Goal: Browse casually: Explore the website without a specific task or goal

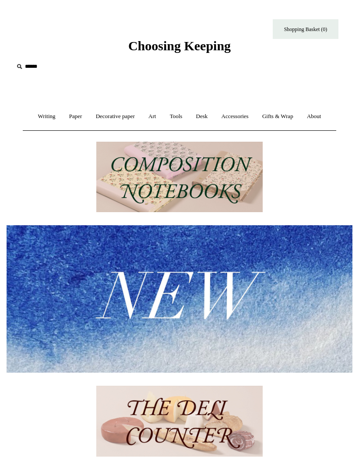
click at [73, 115] on link "Paper +" at bounding box center [75, 116] width 25 height 23
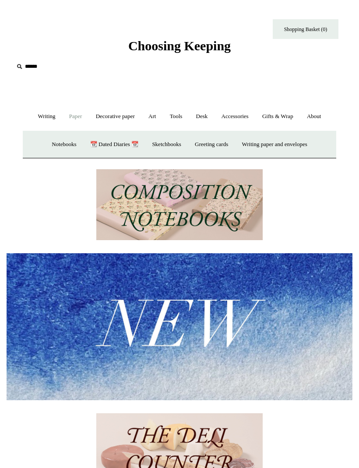
click at [50, 147] on link "Notebooks +" at bounding box center [64, 144] width 37 height 23
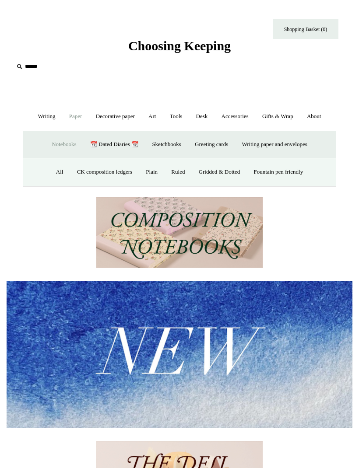
click at [50, 170] on link "All" at bounding box center [60, 172] width 20 height 23
click at [40, 112] on link "Writing +" at bounding box center [47, 116] width 30 height 23
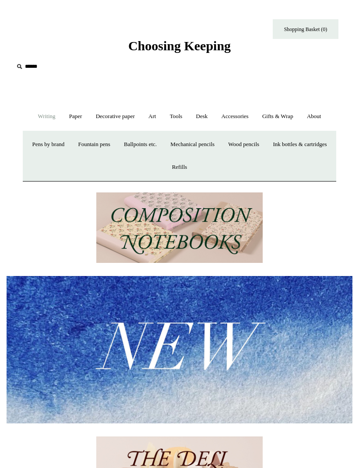
click at [72, 118] on link "Paper +" at bounding box center [75, 116] width 25 height 23
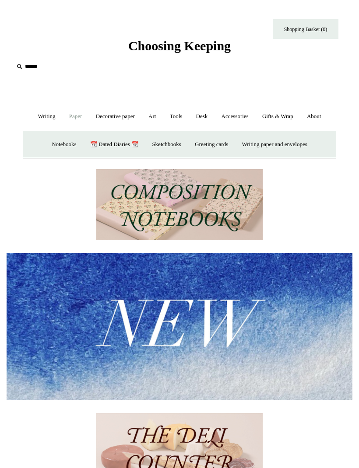
click at [107, 116] on link "Decorative paper +" at bounding box center [115, 116] width 51 height 23
click at [149, 112] on link "Art +" at bounding box center [152, 116] width 20 height 23
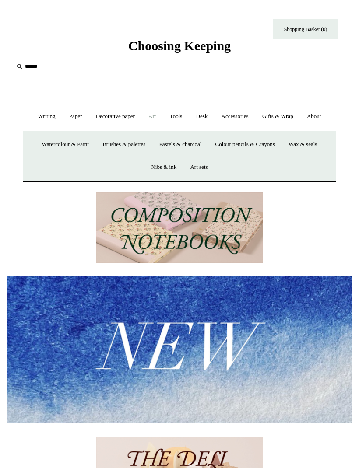
click at [177, 112] on link "Tools +" at bounding box center [176, 116] width 25 height 23
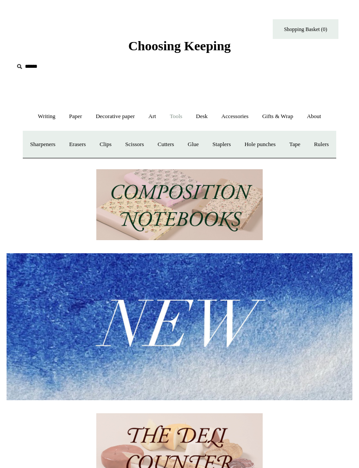
click at [211, 115] on link "Desk +" at bounding box center [202, 116] width 24 height 23
click at [239, 117] on link "Accessories +" at bounding box center [234, 116] width 39 height 23
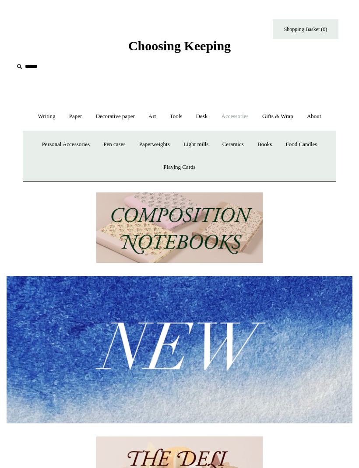
click at [283, 116] on link "Gifts & Wrap +" at bounding box center [277, 116] width 43 height 23
click at [41, 116] on link "Writing +" at bounding box center [47, 116] width 30 height 23
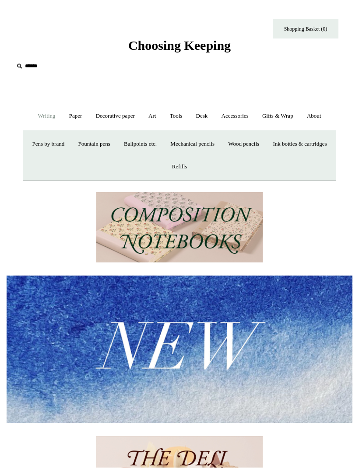
click at [73, 110] on link "Paper +" at bounding box center [75, 116] width 25 height 23
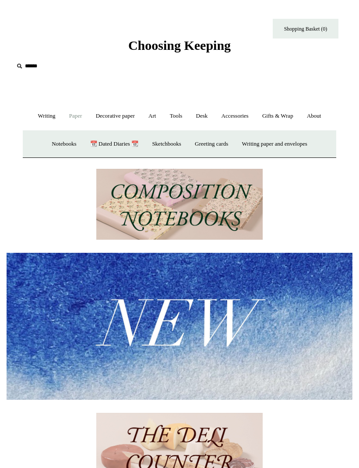
click at [161, 141] on link "Sketchbooks +" at bounding box center [166, 144] width 41 height 23
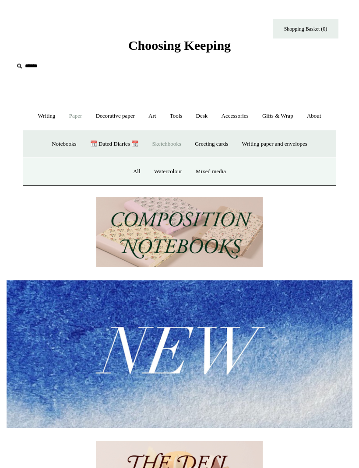
click at [148, 166] on link "Watercolour" at bounding box center [168, 171] width 40 height 23
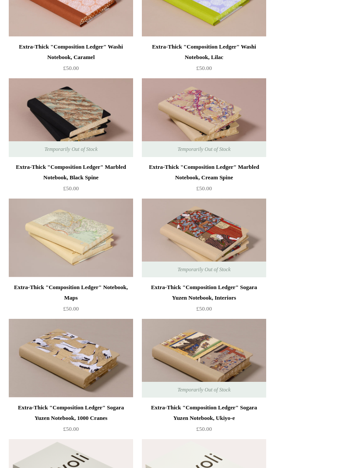
scroll to position [2626, 0]
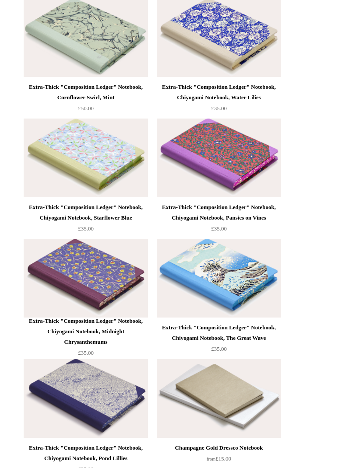
scroll to position [10686, 0]
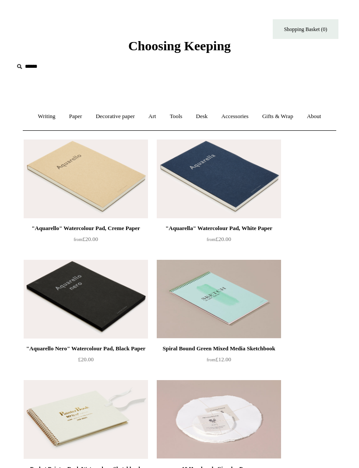
click at [155, 116] on link "Art +" at bounding box center [152, 116] width 20 height 23
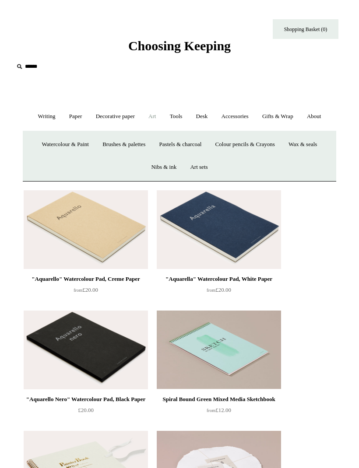
click at [68, 119] on link "Paper +" at bounding box center [75, 116] width 25 height 23
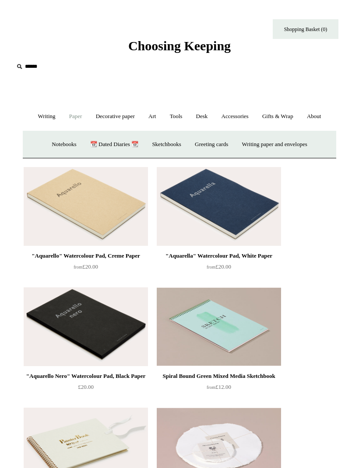
click at [167, 143] on link "Sketchbooks +" at bounding box center [166, 144] width 41 height 23
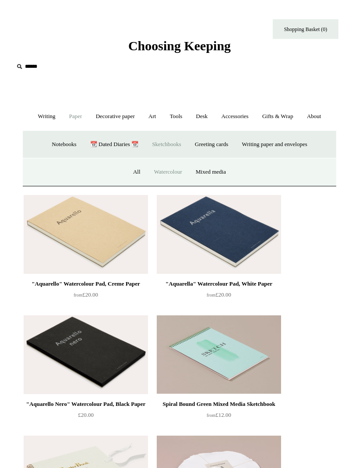
click at [135, 170] on link "All" at bounding box center [137, 172] width 20 height 23
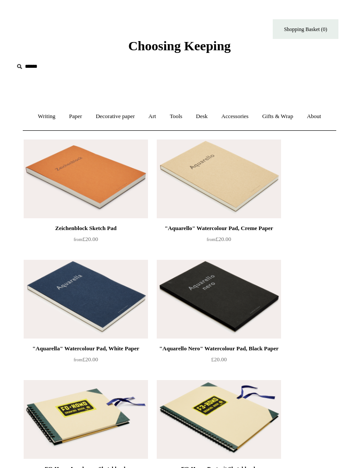
click at [266, 320] on img at bounding box center [219, 299] width 124 height 79
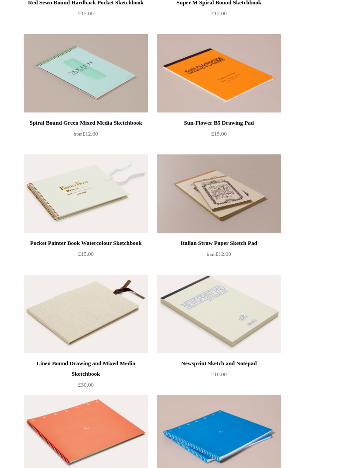
scroll to position [1056, 0]
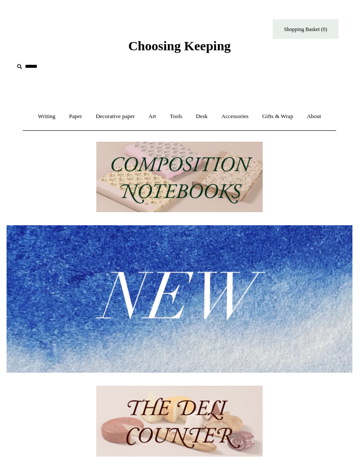
scroll to position [0, 0]
click at [238, 116] on link "Accessories +" at bounding box center [234, 116] width 39 height 23
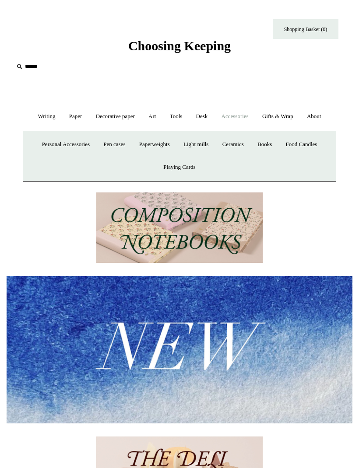
click at [205, 115] on link "Desk +" at bounding box center [202, 116] width 24 height 23
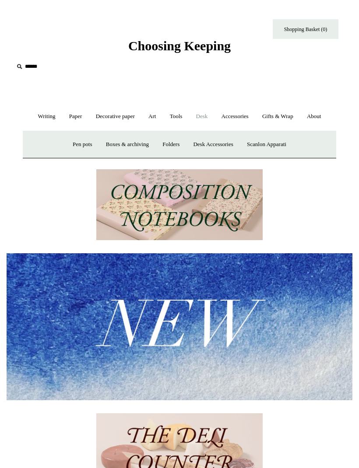
click at [150, 112] on link "Art +" at bounding box center [152, 116] width 20 height 23
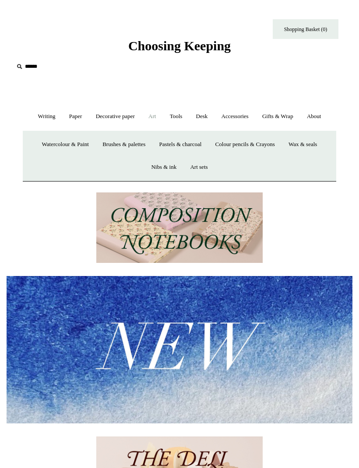
click at [180, 111] on link "Tools +" at bounding box center [176, 116] width 25 height 23
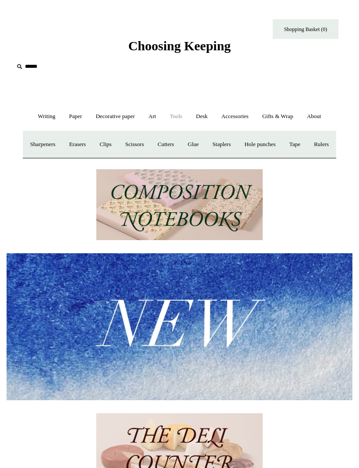
click at [281, 143] on link "Hole punches" at bounding box center [259, 144] width 43 height 23
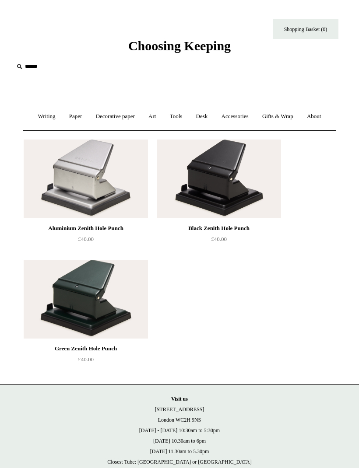
click at [182, 109] on link "Tools +" at bounding box center [176, 116] width 25 height 23
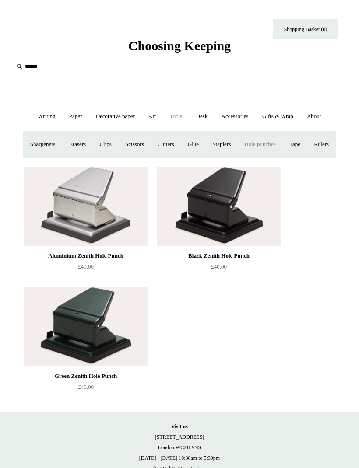
click at [179, 141] on link "Cutters" at bounding box center [165, 144] width 29 height 23
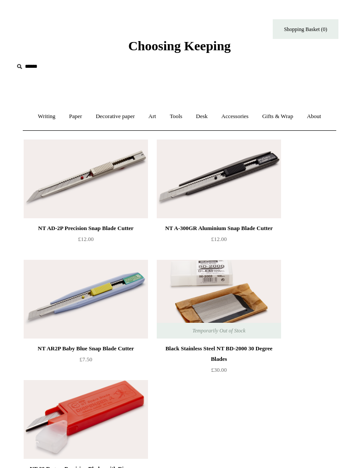
click at [179, 112] on link "Tools +" at bounding box center [176, 116] width 25 height 23
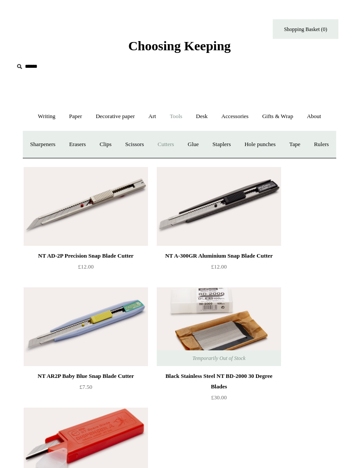
click at [47, 141] on link "Sharpeners" at bounding box center [43, 144] width 38 height 23
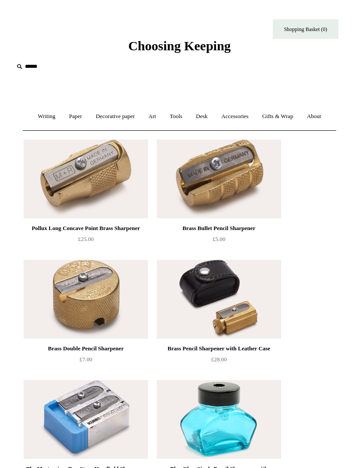
click at [175, 114] on link "Tools +" at bounding box center [176, 116] width 25 height 23
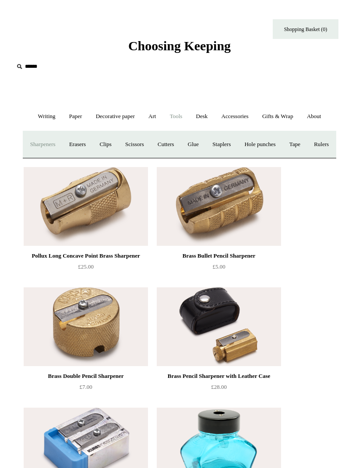
click at [147, 143] on link "Scissors" at bounding box center [134, 144] width 31 height 23
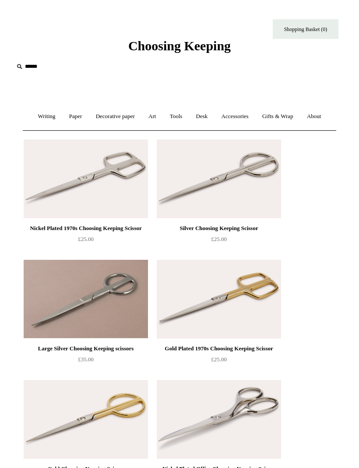
click at [179, 111] on link "Tools +" at bounding box center [176, 116] width 25 height 23
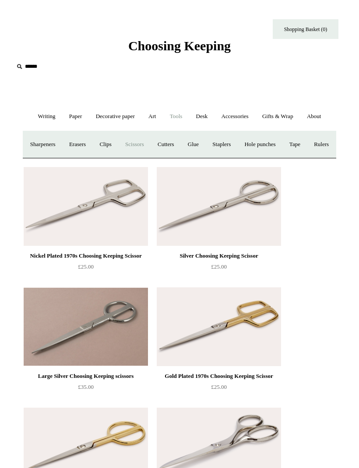
click at [151, 113] on link "Art +" at bounding box center [152, 116] width 20 height 23
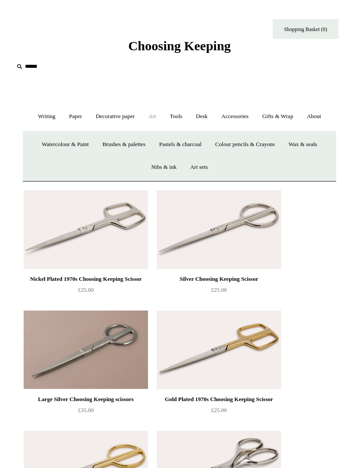
click at [122, 115] on link "Decorative paper +" at bounding box center [115, 116] width 51 height 23
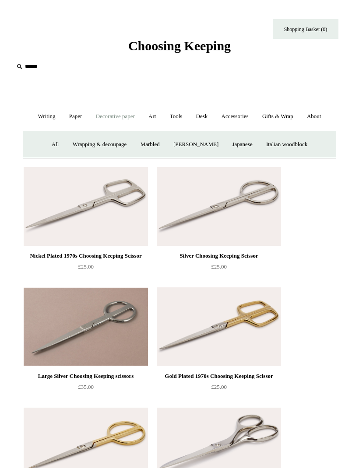
click at [67, 114] on link "Paper +" at bounding box center [75, 116] width 25 height 23
click at [42, 111] on link "Writing +" at bounding box center [47, 116] width 30 height 23
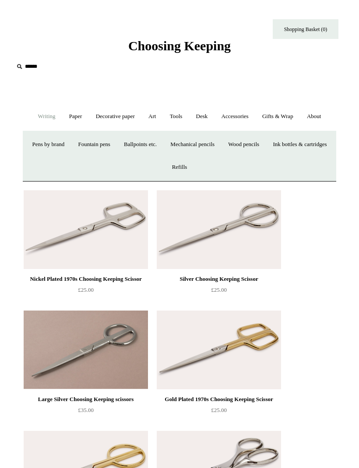
click at [72, 116] on link "Paper +" at bounding box center [75, 116] width 25 height 23
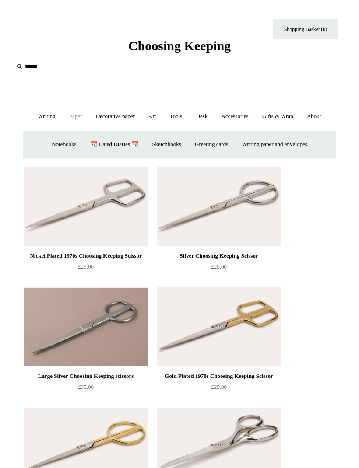
click at [114, 120] on link "Decorative paper +" at bounding box center [115, 116] width 51 height 23
click at [154, 109] on link "Art +" at bounding box center [152, 116] width 20 height 23
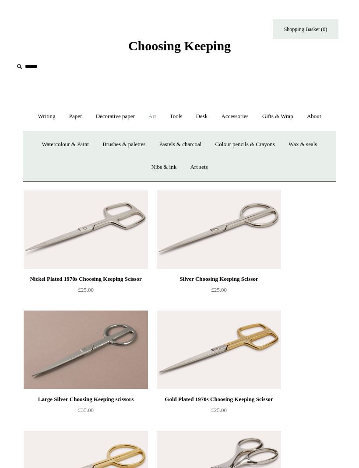
click at [203, 112] on link "Desk +" at bounding box center [202, 116] width 24 height 23
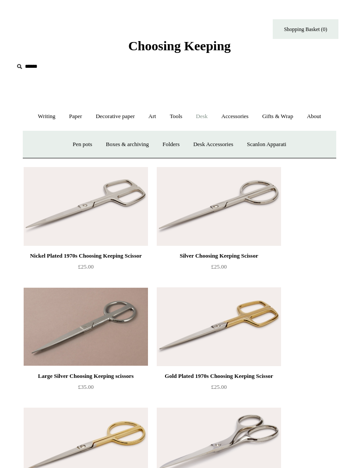
click at [245, 117] on link "Accessories +" at bounding box center [234, 116] width 39 height 23
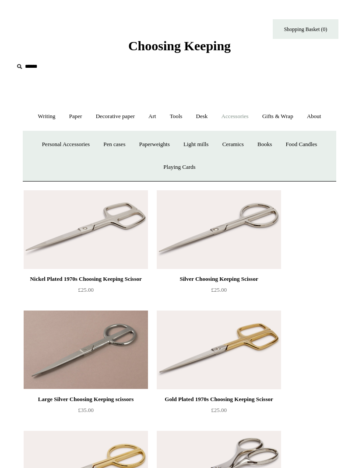
click at [177, 168] on link "Playing Cards" at bounding box center [179, 167] width 44 height 23
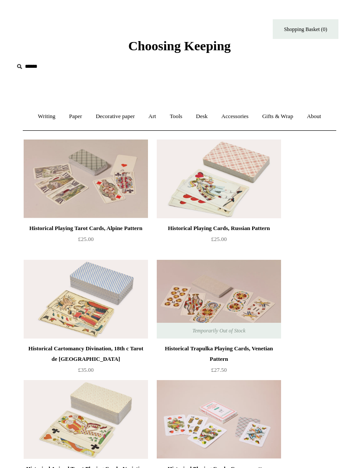
click at [256, 284] on img at bounding box center [219, 299] width 124 height 79
click at [243, 180] on img at bounding box center [219, 179] width 124 height 79
click at [34, 63] on input "text" at bounding box center [68, 67] width 108 height 16
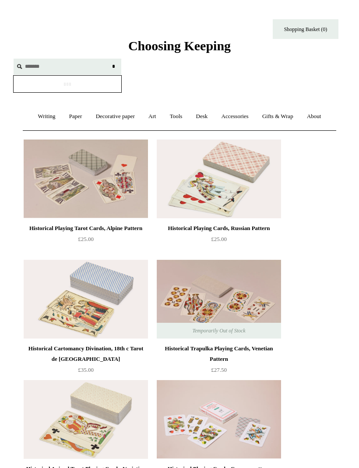
type input "*******"
click at [113, 66] on input "*" at bounding box center [113, 66] width 9 height 15
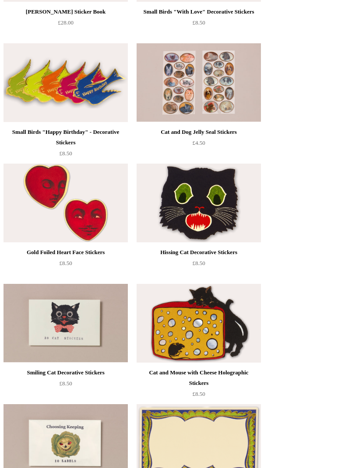
scroll to position [287, 0]
click at [29, 226] on img at bounding box center [66, 203] width 124 height 79
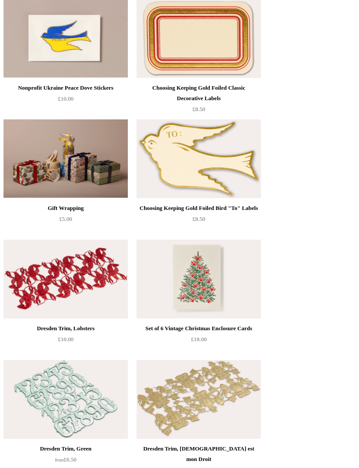
scroll to position [1054, 0]
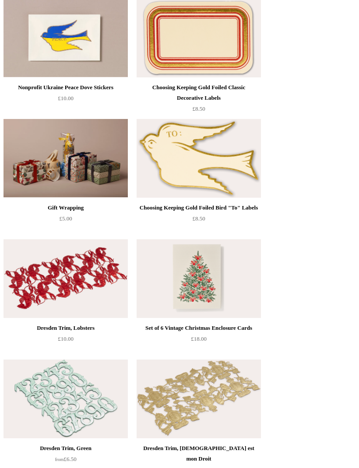
click at [1, 283] on div "Dresden Trim, Lobsters £10.00" at bounding box center [65, 295] width 131 height 120
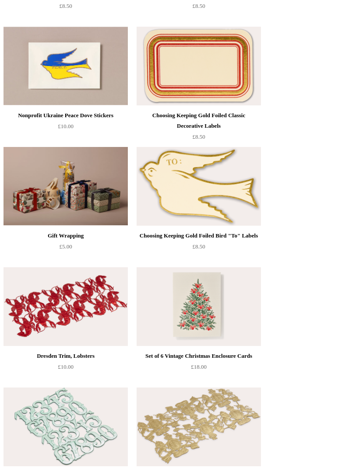
scroll to position [1023, 0]
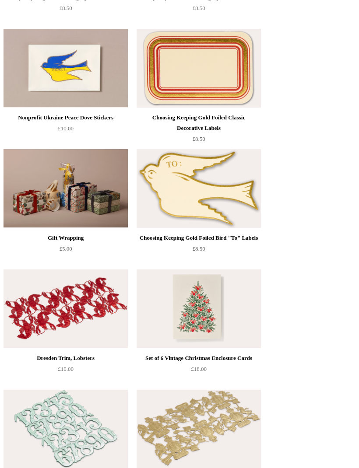
click at [27, 194] on img at bounding box center [66, 189] width 124 height 79
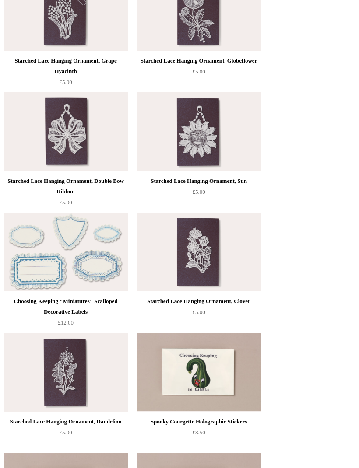
scroll to position [3190, 0]
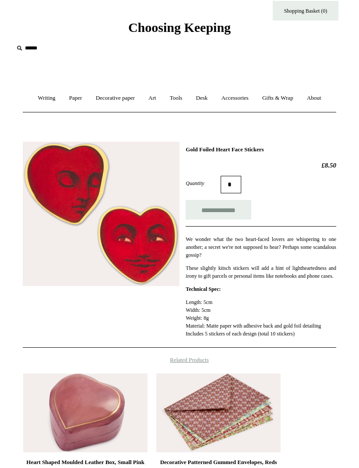
scroll to position [18, 0]
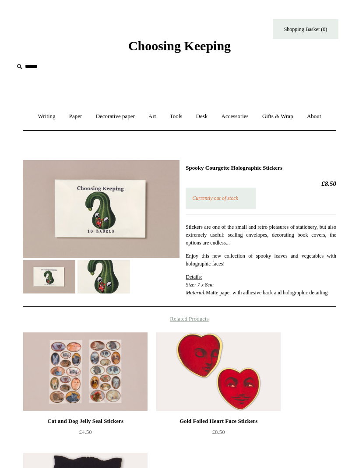
click at [56, 279] on img at bounding box center [49, 276] width 53 height 33
click at [98, 271] on img at bounding box center [103, 276] width 53 height 33
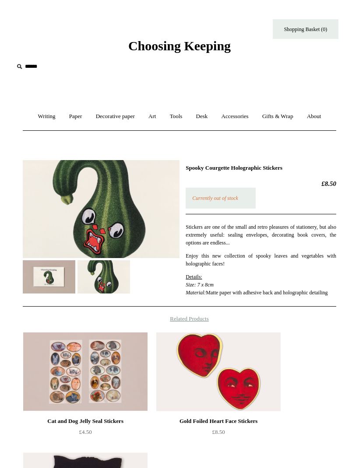
click at [39, 276] on img at bounding box center [49, 276] width 53 height 33
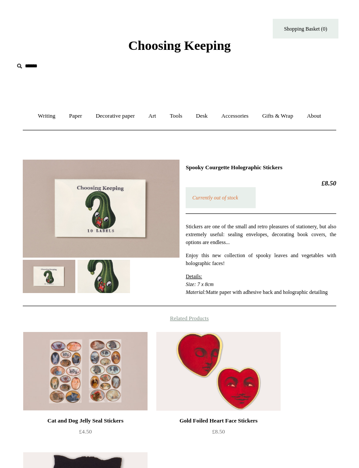
scroll to position [26, 0]
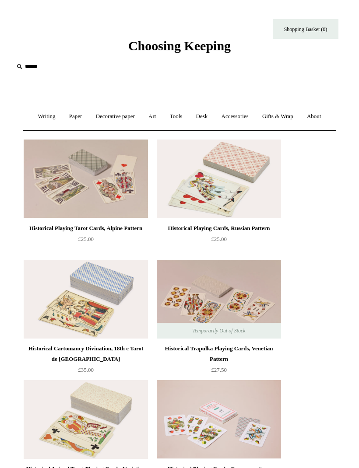
click at [37, 65] on input "text" at bounding box center [68, 67] width 108 height 16
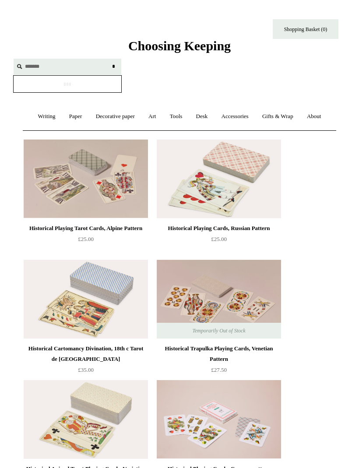
type input "*******"
click at [113, 66] on input "*" at bounding box center [113, 66] width 9 height 15
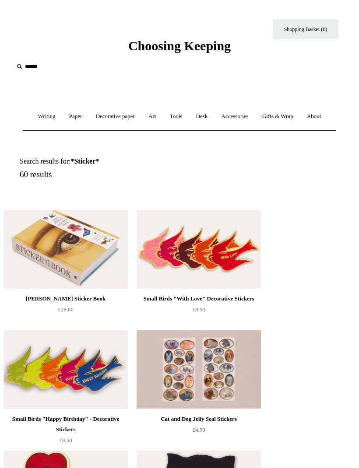
click at [80, 236] on img at bounding box center [66, 249] width 124 height 79
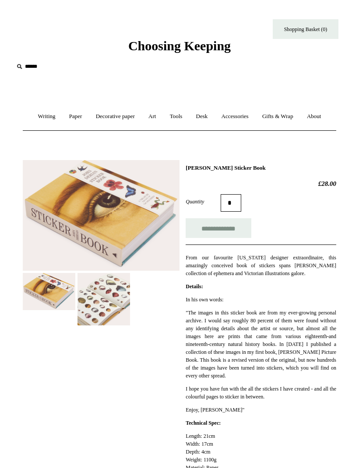
click at [63, 291] on div "**********" at bounding box center [179, 318] width 313 height 329
click at [53, 236] on img at bounding box center [101, 215] width 157 height 111
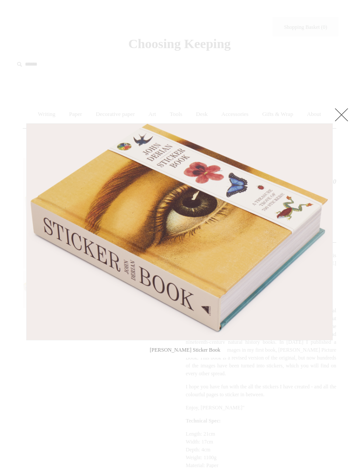
scroll to position [3, 0]
click at [317, 273] on link at bounding box center [278, 231] width 107 height 217
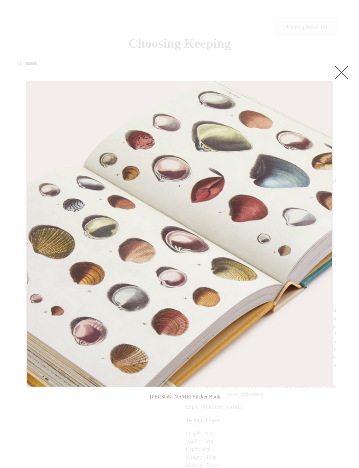
click at [317, 271] on link at bounding box center [278, 234] width 107 height 306
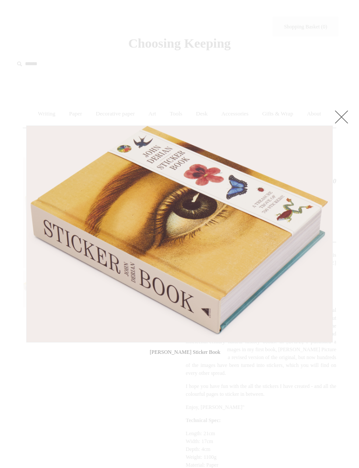
click at [319, 268] on link at bounding box center [278, 234] width 107 height 217
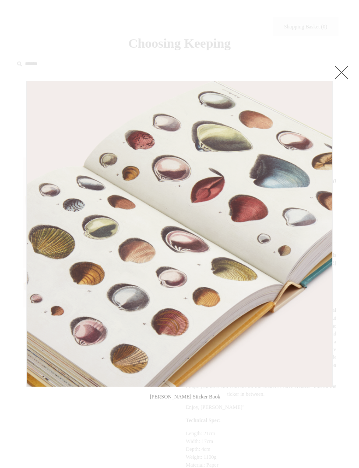
click at [316, 272] on link at bounding box center [278, 234] width 107 height 306
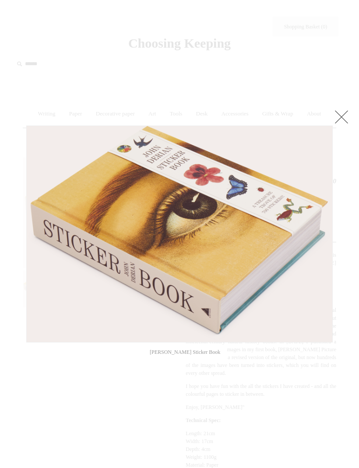
click at [338, 116] on link at bounding box center [342, 117] width 18 height 18
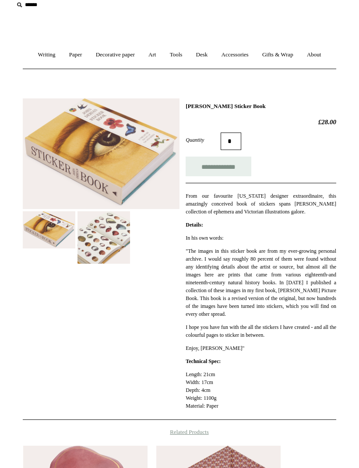
scroll to position [0, 0]
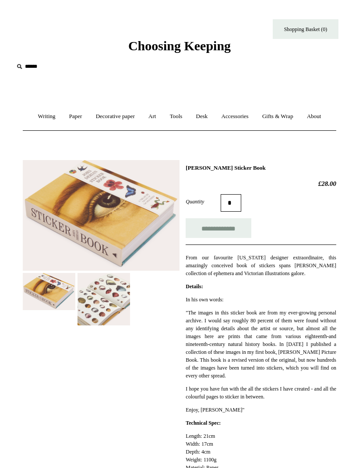
click at [36, 116] on link "Writing +" at bounding box center [47, 116] width 30 height 23
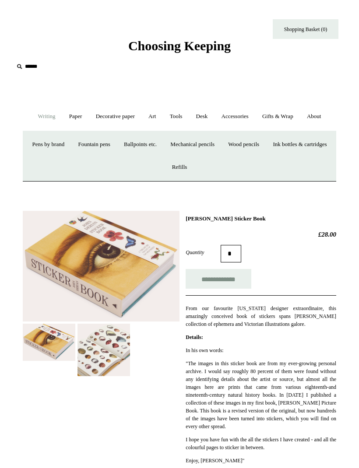
click at [72, 116] on link "Paper +" at bounding box center [75, 116] width 25 height 23
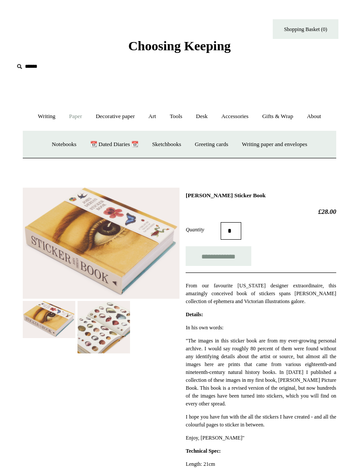
click at [105, 111] on link "Decorative paper +" at bounding box center [115, 116] width 51 height 23
click at [80, 113] on link "Paper +" at bounding box center [75, 116] width 25 height 23
click at [55, 143] on link "Notebooks +" at bounding box center [64, 144] width 37 height 23
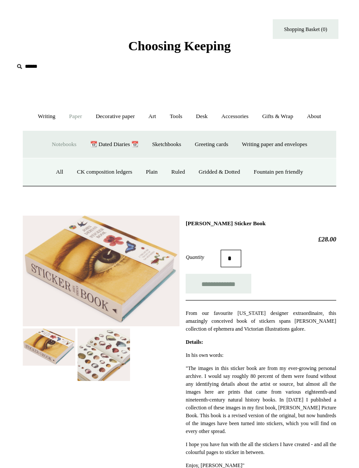
click at [159, 143] on link "Sketchbooks +" at bounding box center [166, 144] width 41 height 23
